Goal: Information Seeking & Learning: Compare options

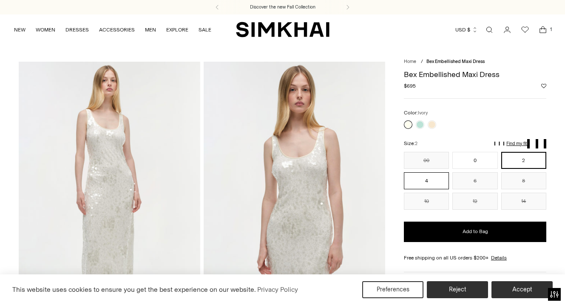
click at [438, 183] on button "4" at bounding box center [426, 180] width 45 height 17
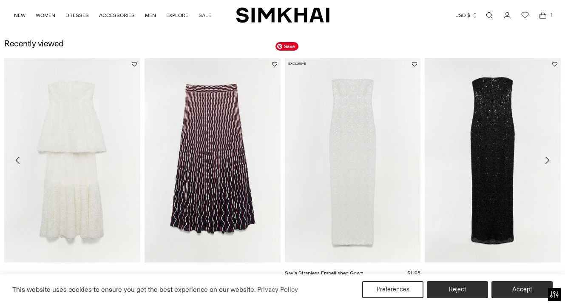
scroll to position [1164, 0]
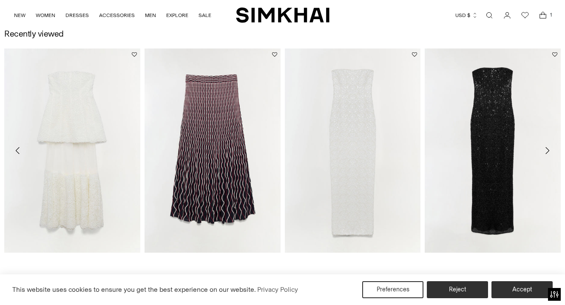
click at [550, 150] on icon "Move to next carousel slide" at bounding box center [547, 150] width 10 height 10
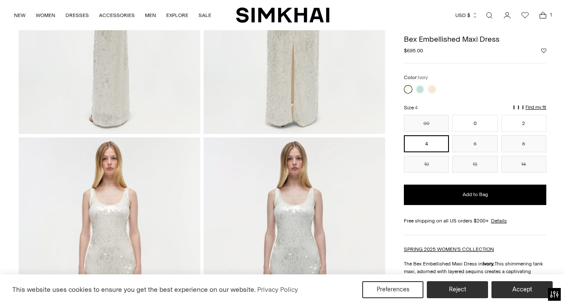
scroll to position [475, 0]
click at [491, 19] on link "Open search modal" at bounding box center [489, 15] width 17 height 17
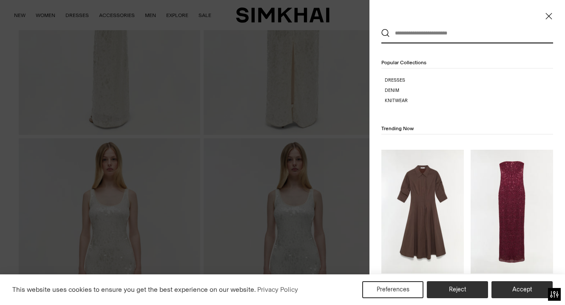
click at [549, 15] on icon "Close" at bounding box center [548, 16] width 7 height 9
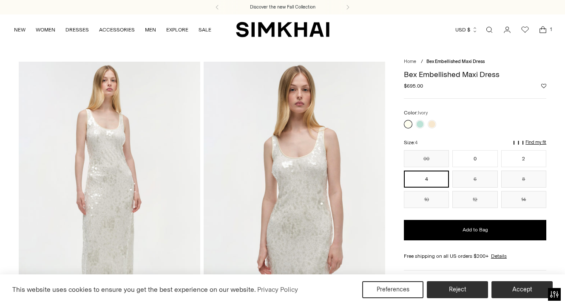
scroll to position [475, 0]
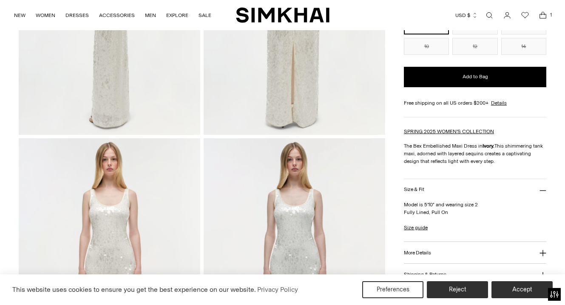
click at [545, 16] on icon "Open cart modal" at bounding box center [543, 15] width 12 height 9
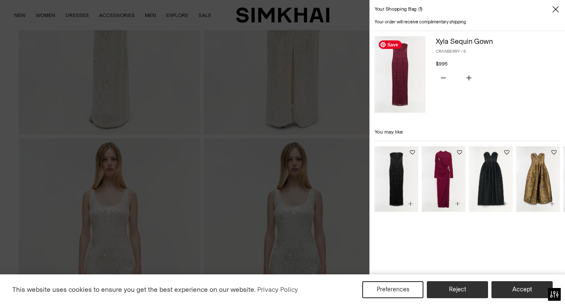
click at [409, 55] on img at bounding box center [399, 74] width 51 height 77
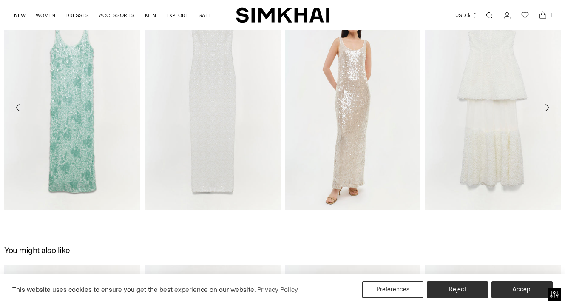
scroll to position [935, 0]
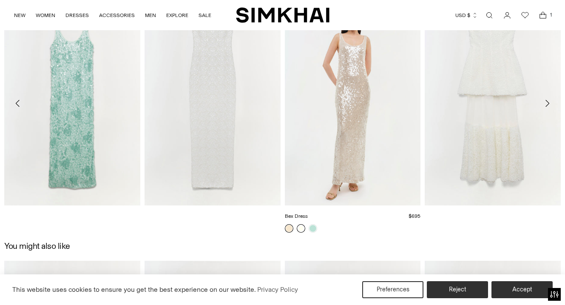
click at [301, 231] on link at bounding box center [301, 228] width 9 height 9
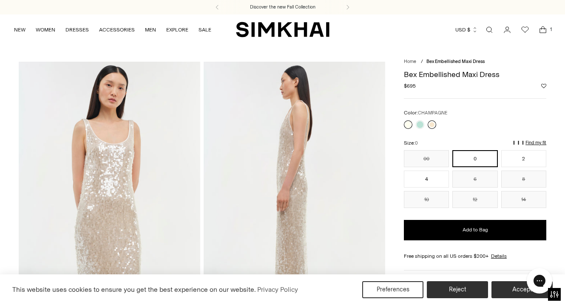
click at [431, 124] on link at bounding box center [432, 124] width 9 height 9
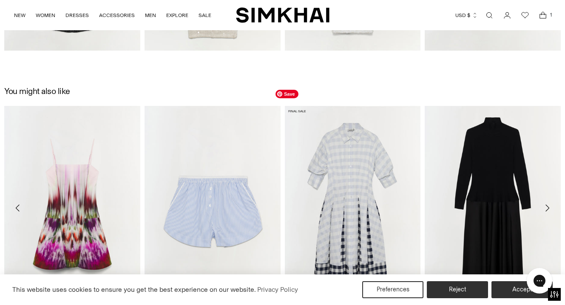
scroll to position [1068, 0]
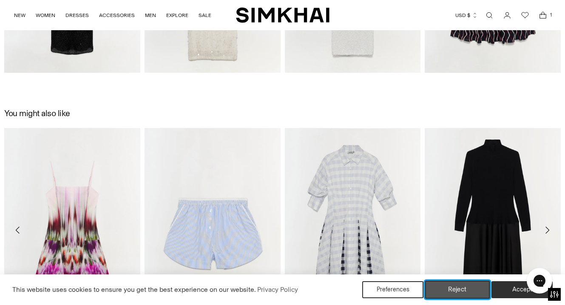
click at [465, 292] on button "Reject" at bounding box center [457, 290] width 65 height 18
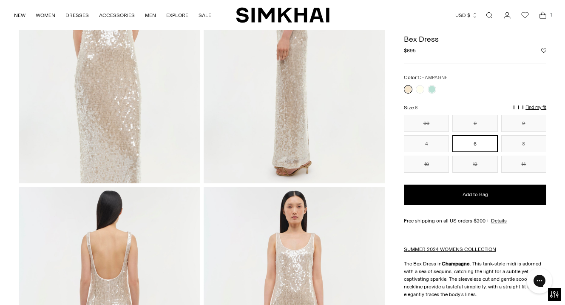
scroll to position [0, 0]
